Goal: Task Accomplishment & Management: Manage account settings

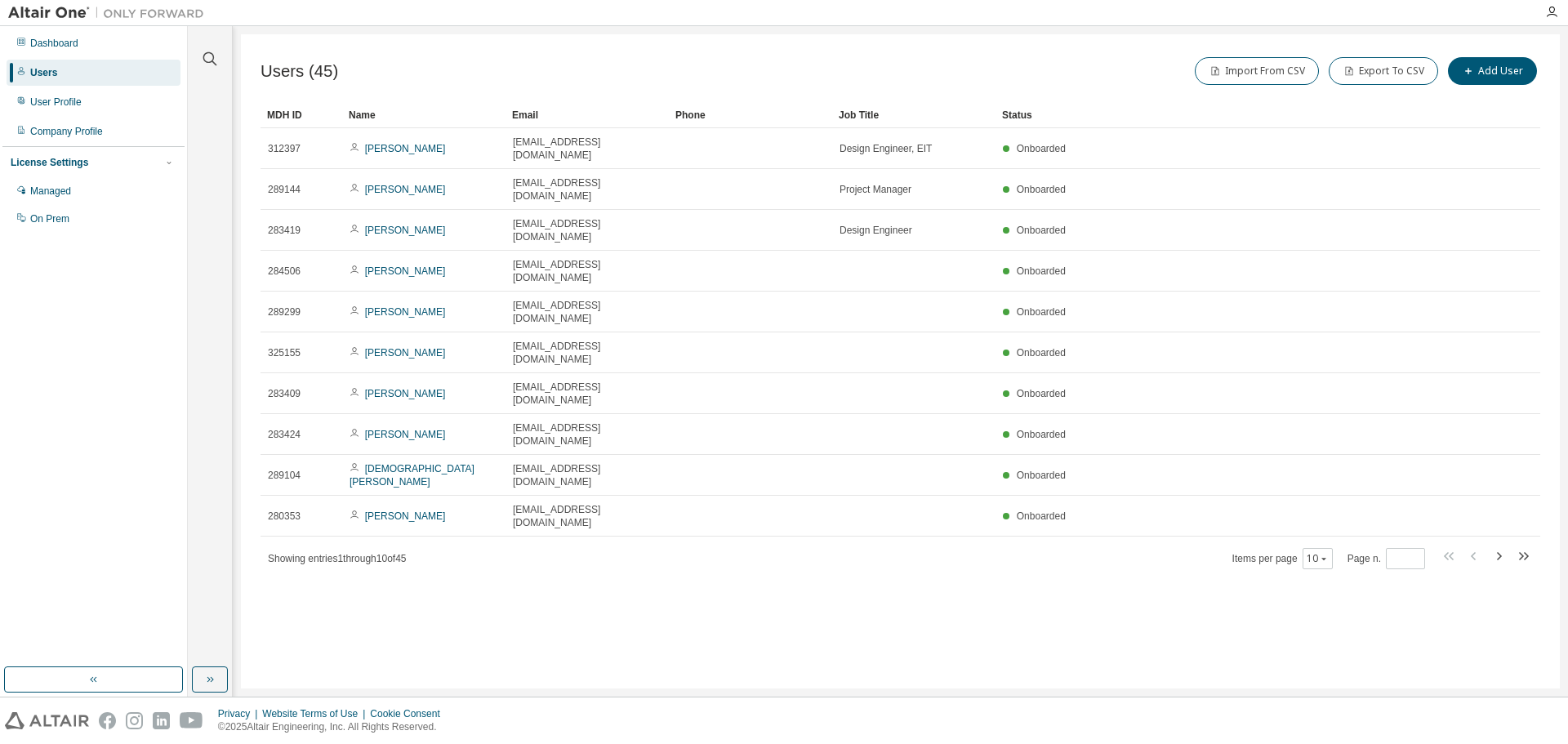
click at [1032, 553] on div "Users (45) Import From CSV Export To CSV Add User Clear Load Save Save As Field…" at bounding box center [900, 361] width 1318 height 654
click at [1320, 554] on icon "button" at bounding box center [1323, 558] width 10 height 10
click at [1314, 521] on div "100" at bounding box center [1370, 529] width 131 height 20
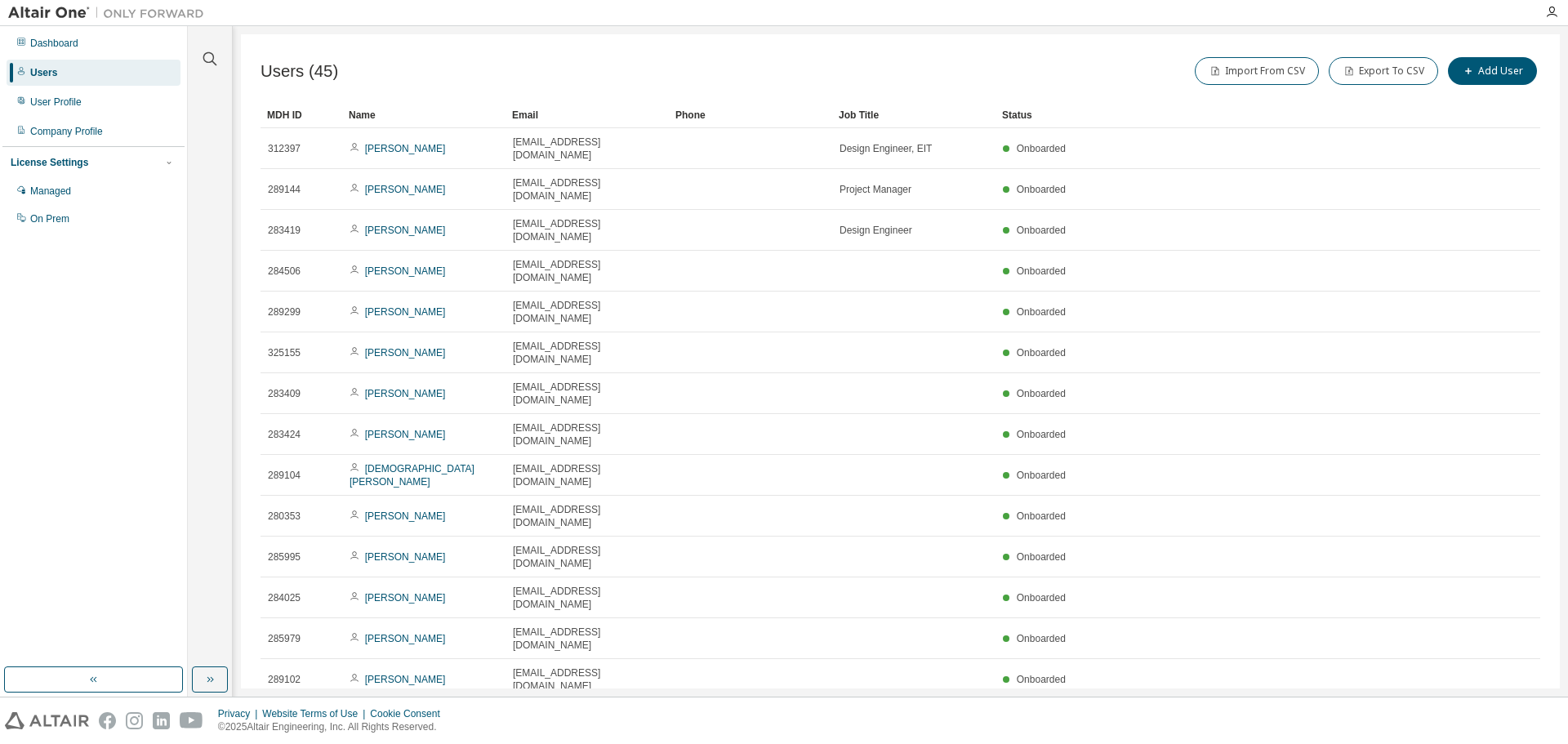
click at [376, 114] on div "Name" at bounding box center [423, 115] width 150 height 26
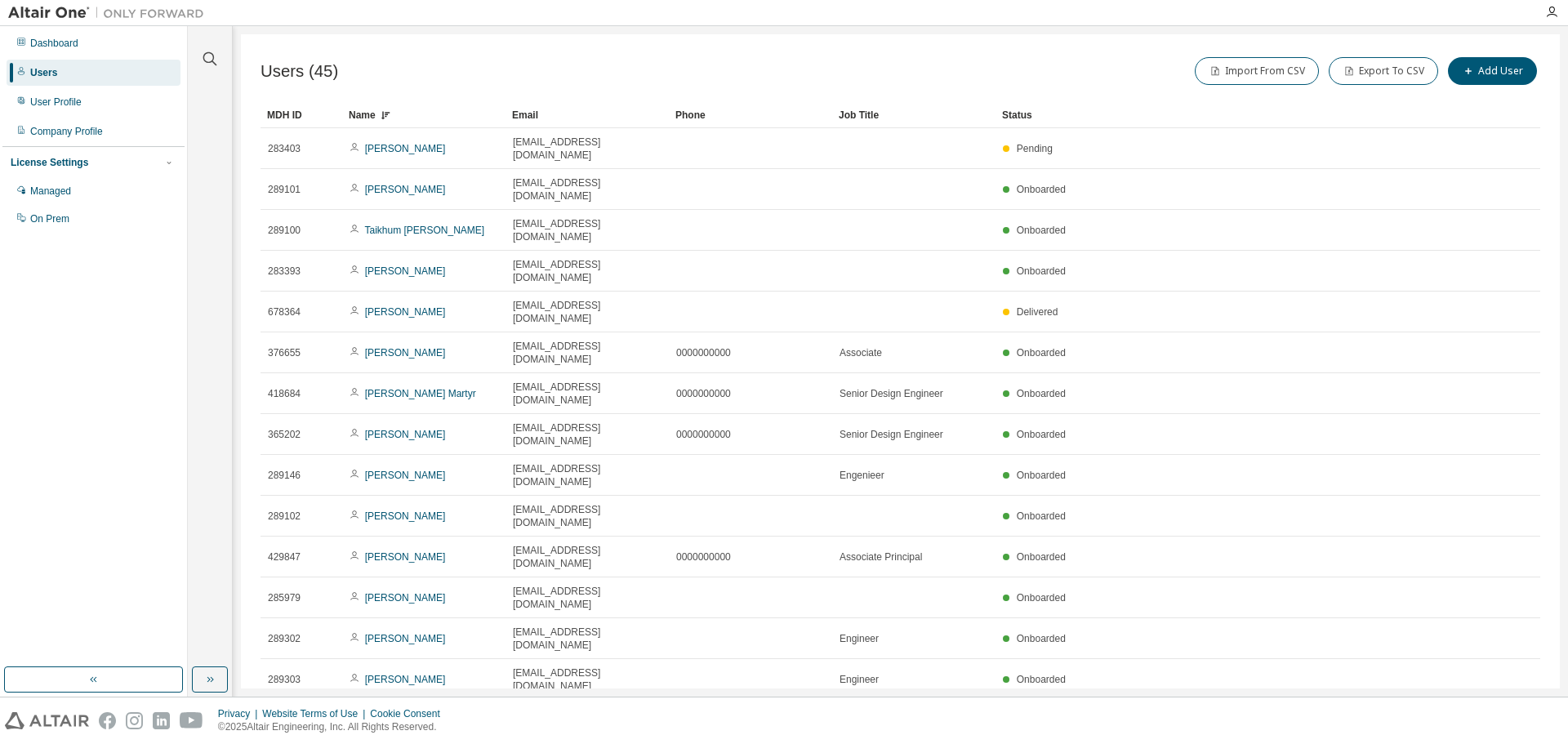
click at [378, 117] on div "Name" at bounding box center [423, 115] width 150 height 26
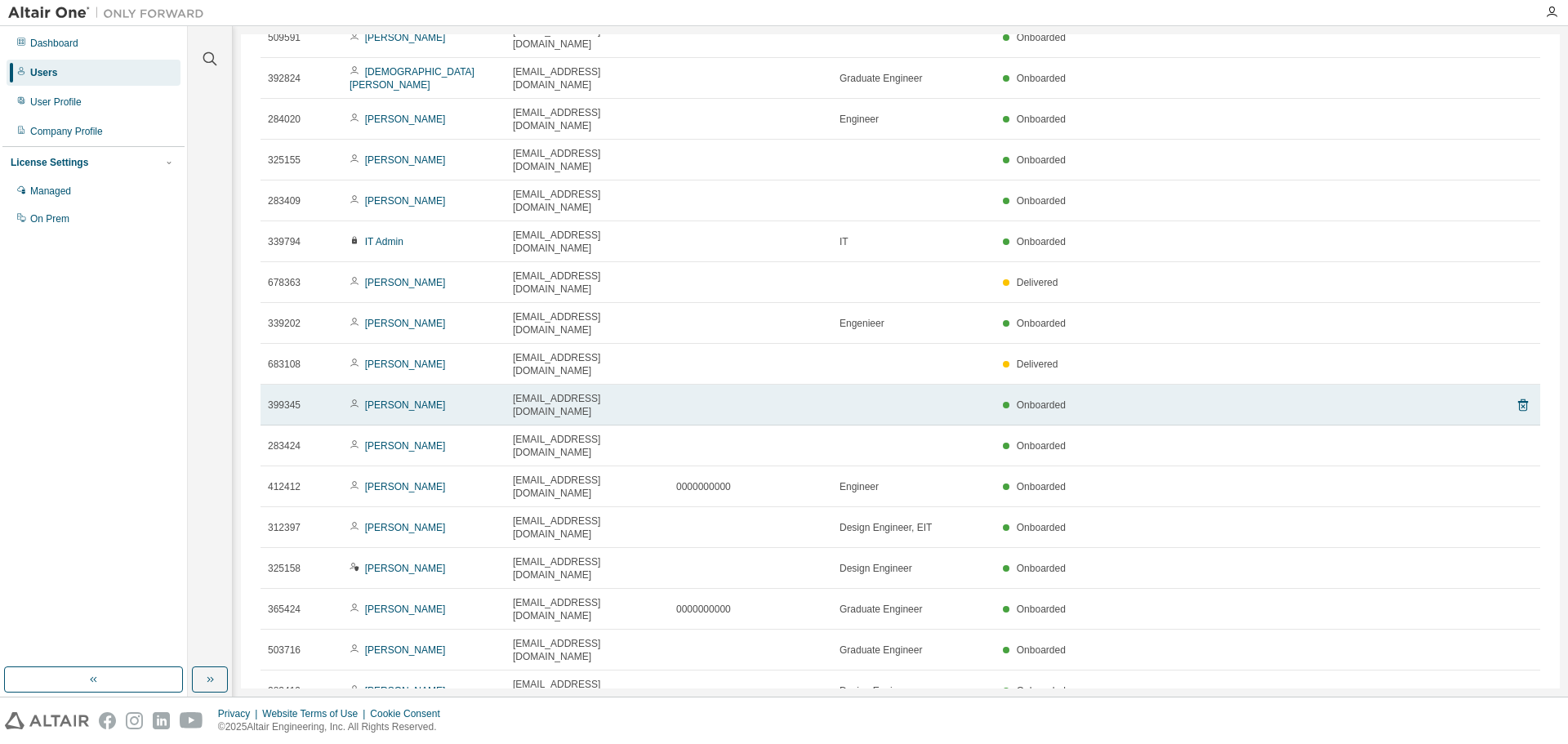
scroll to position [571, 0]
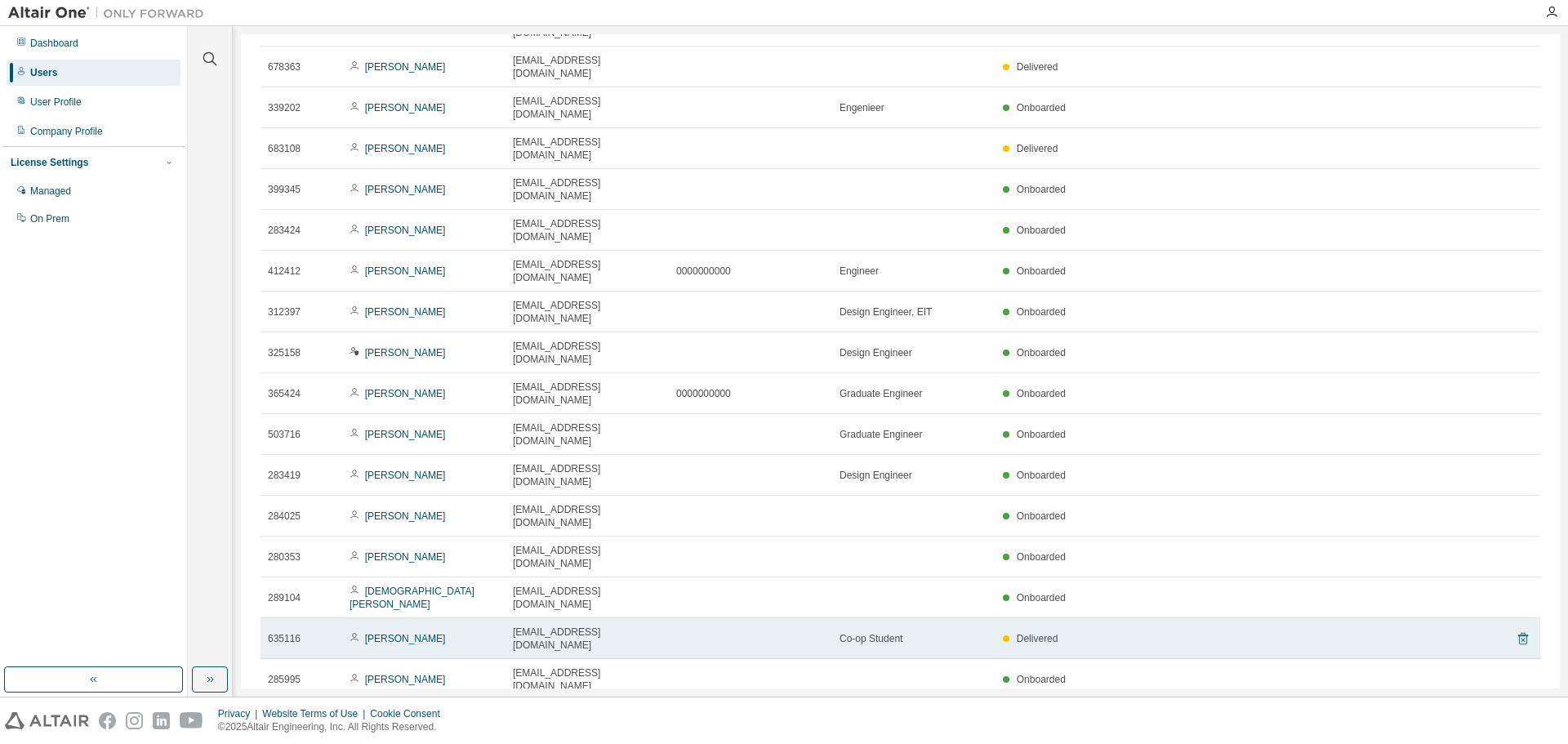
click at [1517, 633] on icon at bounding box center [1522, 639] width 10 height 12
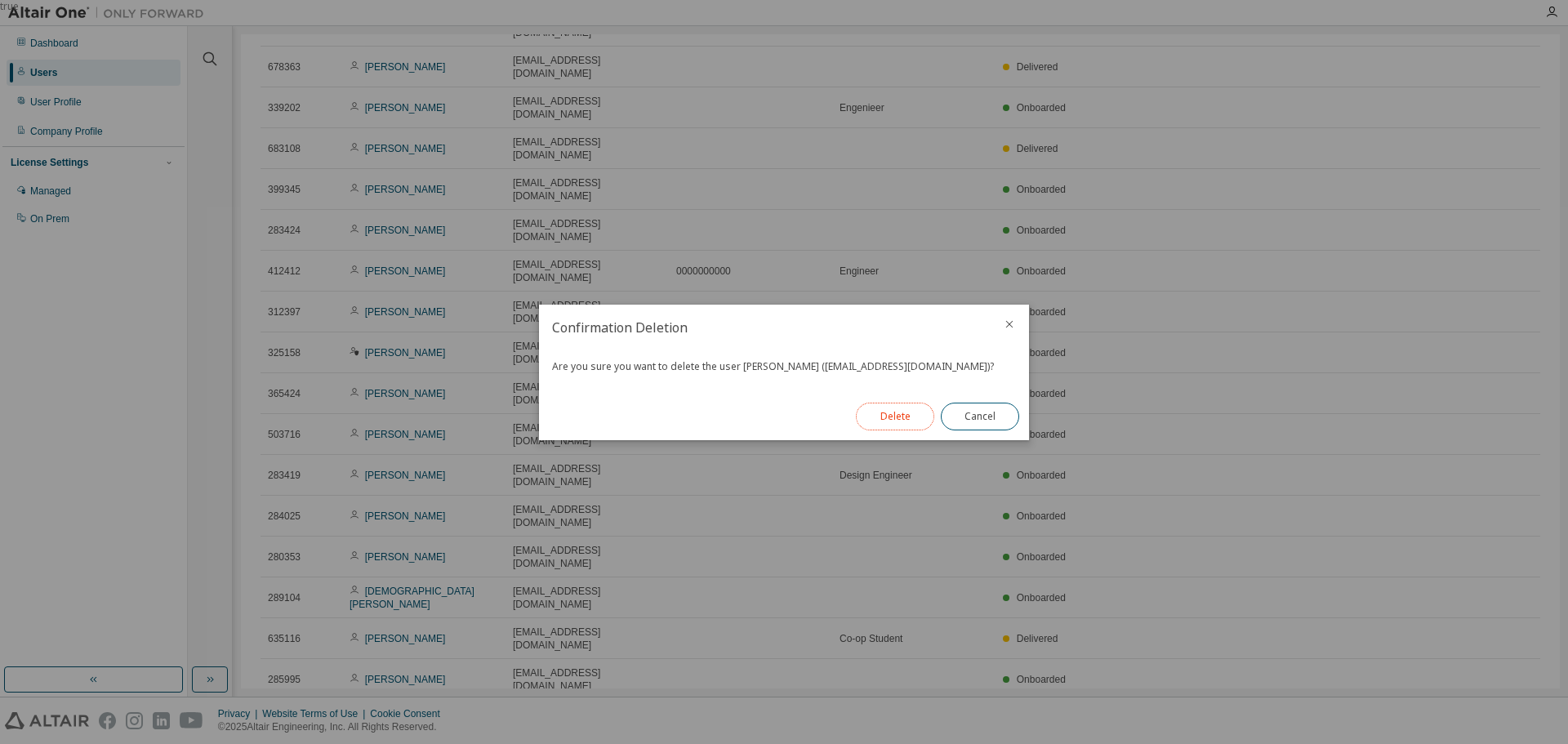
click at [885, 417] on button "Delete" at bounding box center [895, 417] width 78 height 28
click at [972, 420] on button "Close" at bounding box center [979, 417] width 78 height 28
